Goal: Navigation & Orientation: Find specific page/section

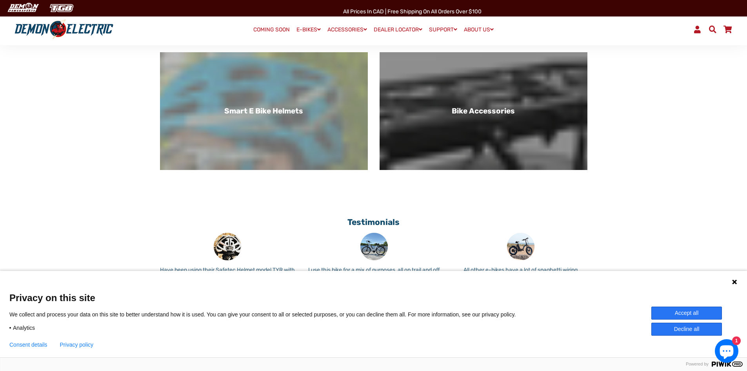
scroll to position [549, 0]
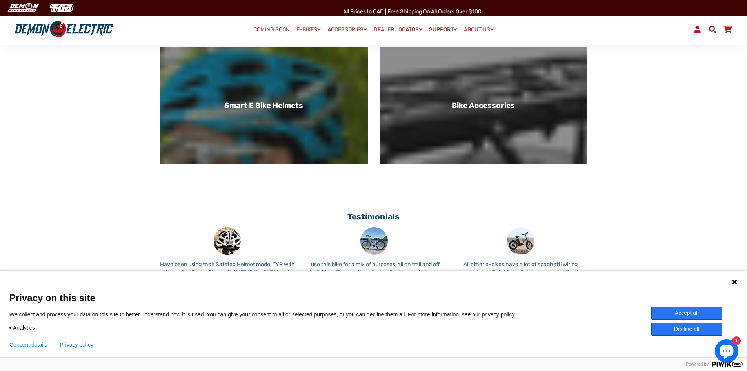
click at [735, 282] on icon at bounding box center [734, 281] width 5 height 5
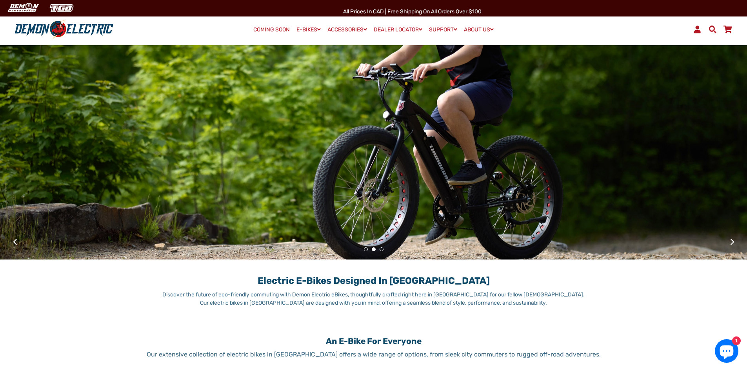
scroll to position [0, 0]
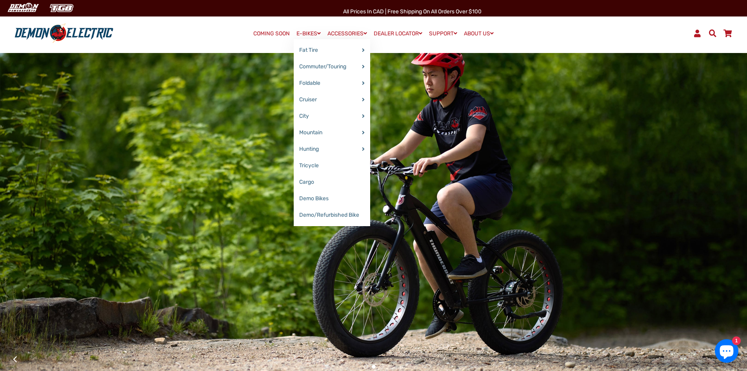
click at [309, 32] on link "E-BIKES" at bounding box center [309, 33] width 30 height 11
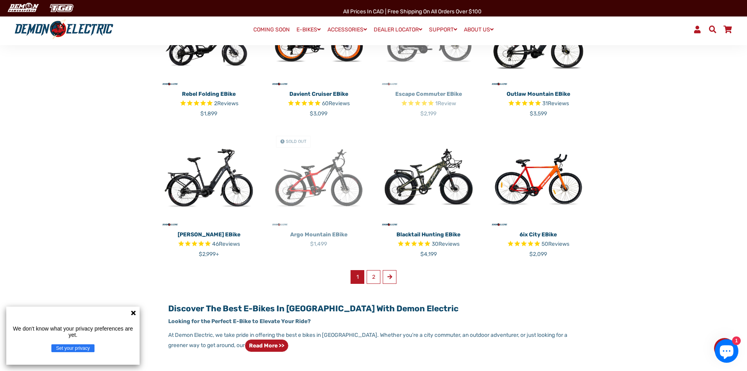
scroll to position [431, 0]
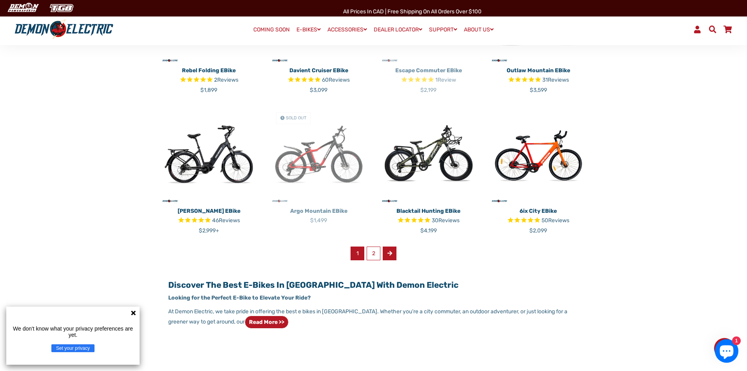
click at [393, 255] on link "Next" at bounding box center [390, 253] width 14 height 14
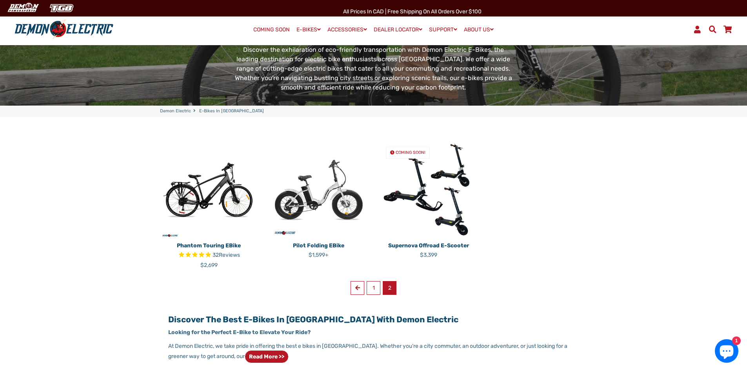
scroll to position [118, 0]
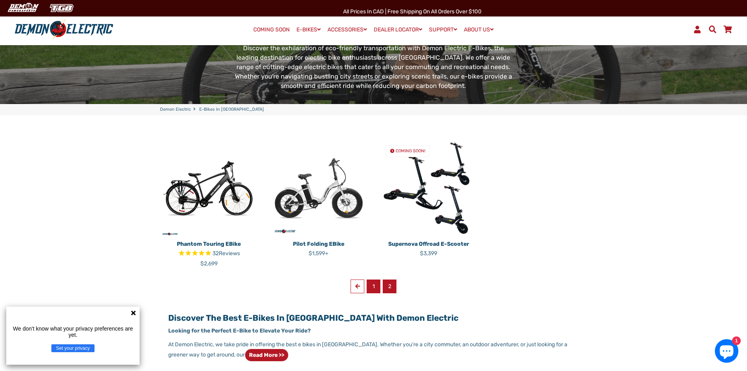
click at [374, 284] on link "1" at bounding box center [374, 286] width 14 height 14
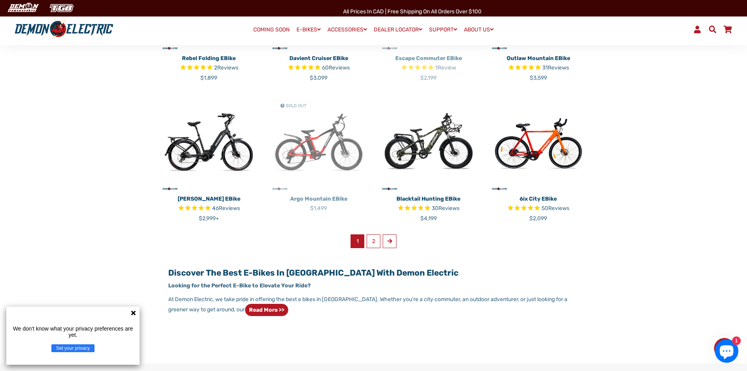
scroll to position [289, 0]
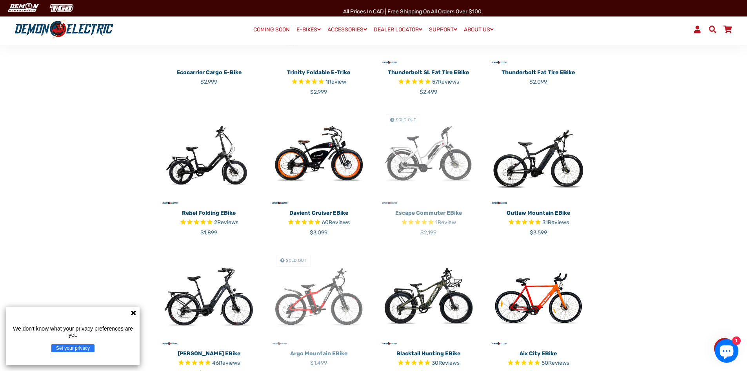
click at [264, 29] on link "COMING SOON" at bounding box center [272, 29] width 42 height 11
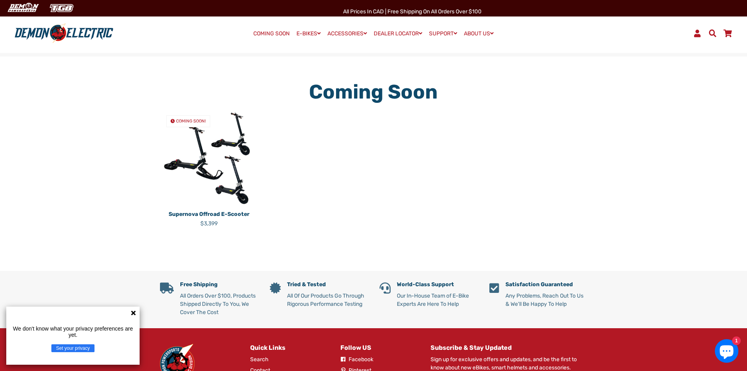
click at [93, 34] on img at bounding box center [64, 33] width 104 height 20
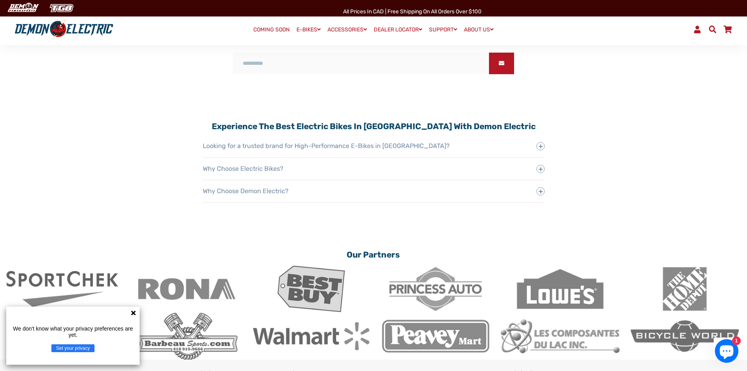
scroll to position [1176, 0]
